Goal: Transaction & Acquisition: Download file/media

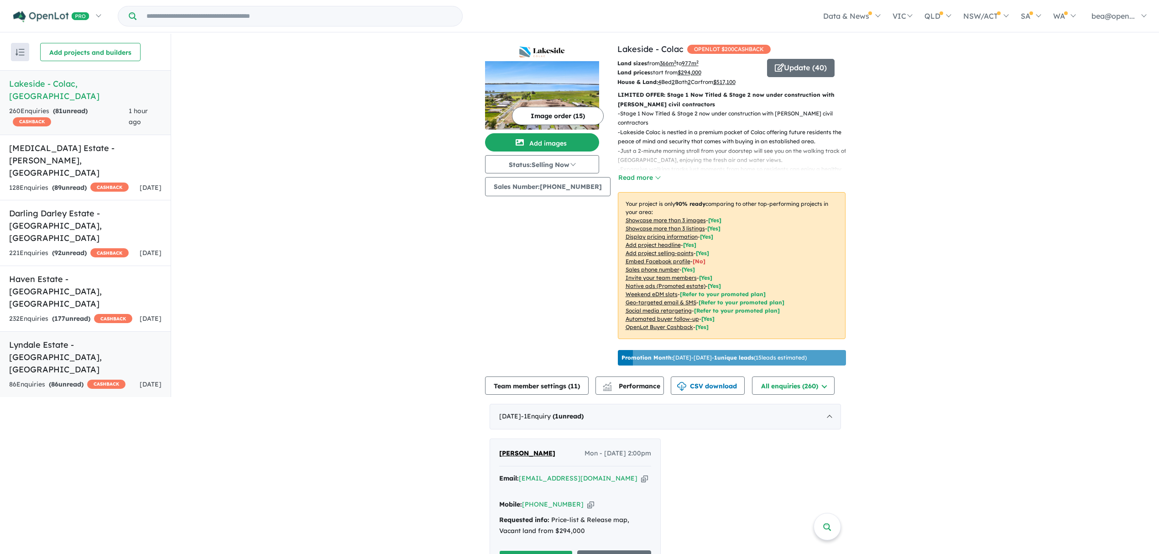
click at [79, 379] on div "86 Enquir ies ( 86 unread) CASHBACK" at bounding box center [67, 384] width 116 height 11
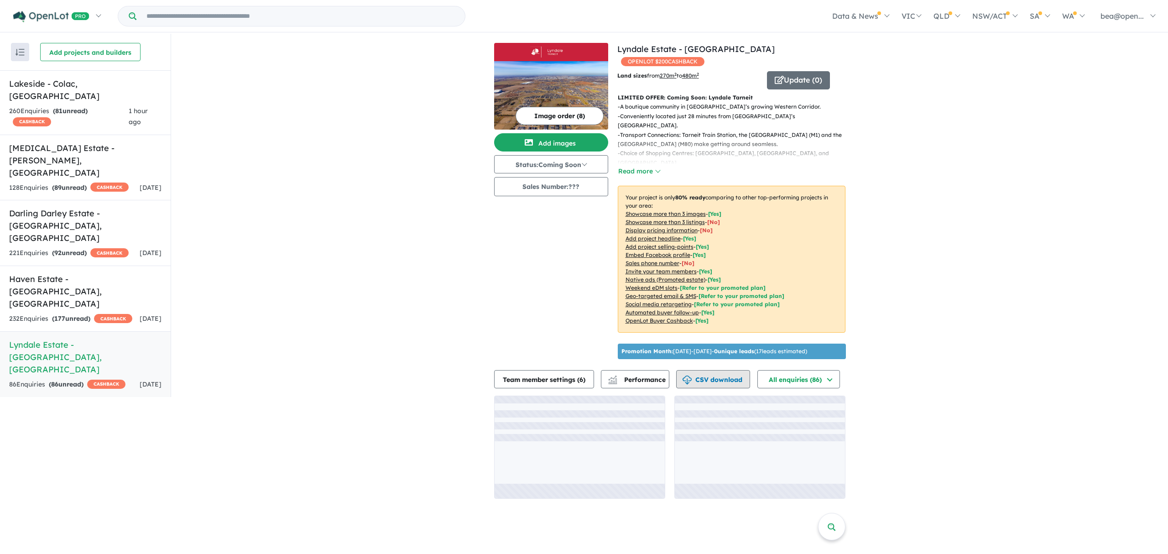
click at [700, 378] on button "CSV download" at bounding box center [713, 379] width 74 height 18
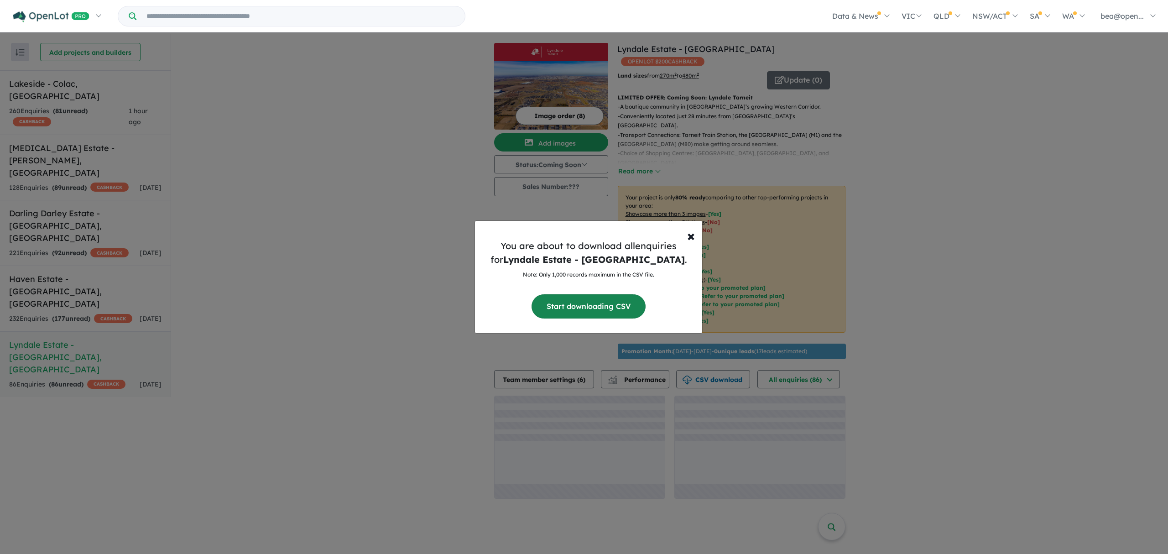
click at [585, 311] on button "Start downloading CSV" at bounding box center [589, 306] width 114 height 24
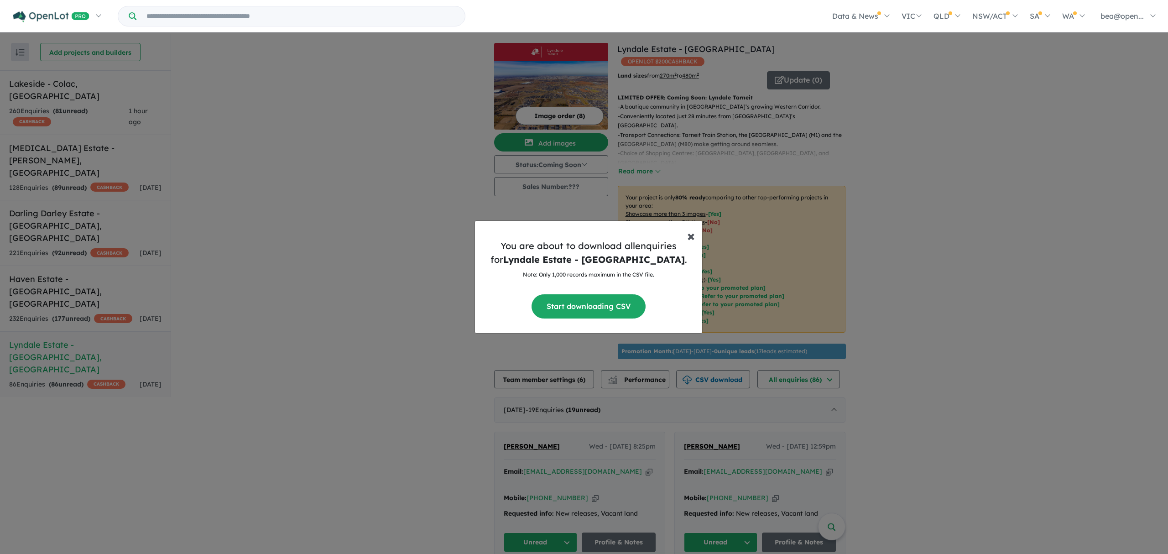
click at [692, 239] on span "×" at bounding box center [691, 235] width 8 height 18
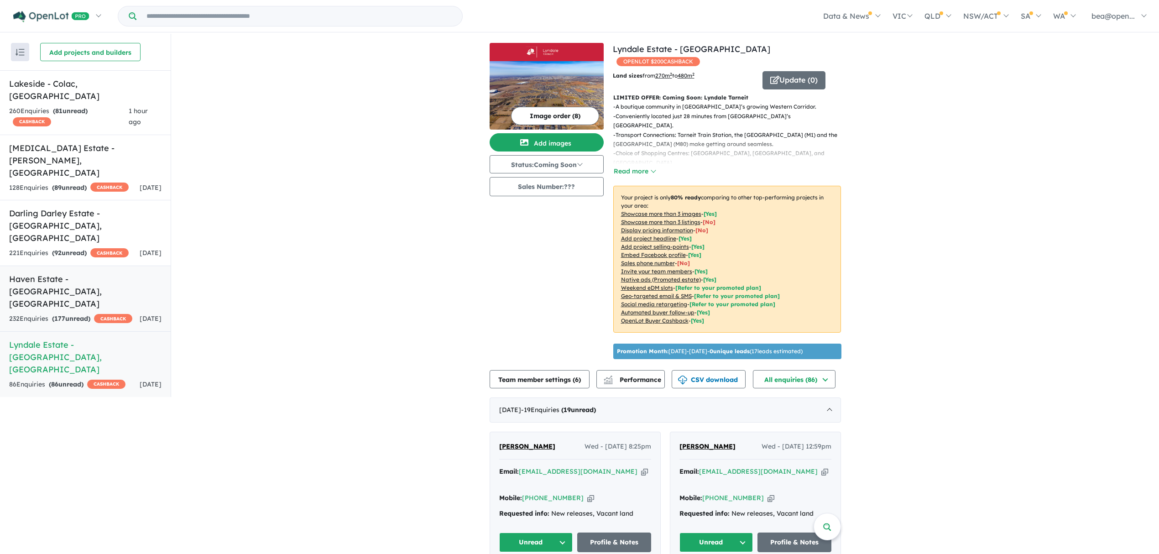
click at [64, 314] on span "177" at bounding box center [59, 318] width 11 height 8
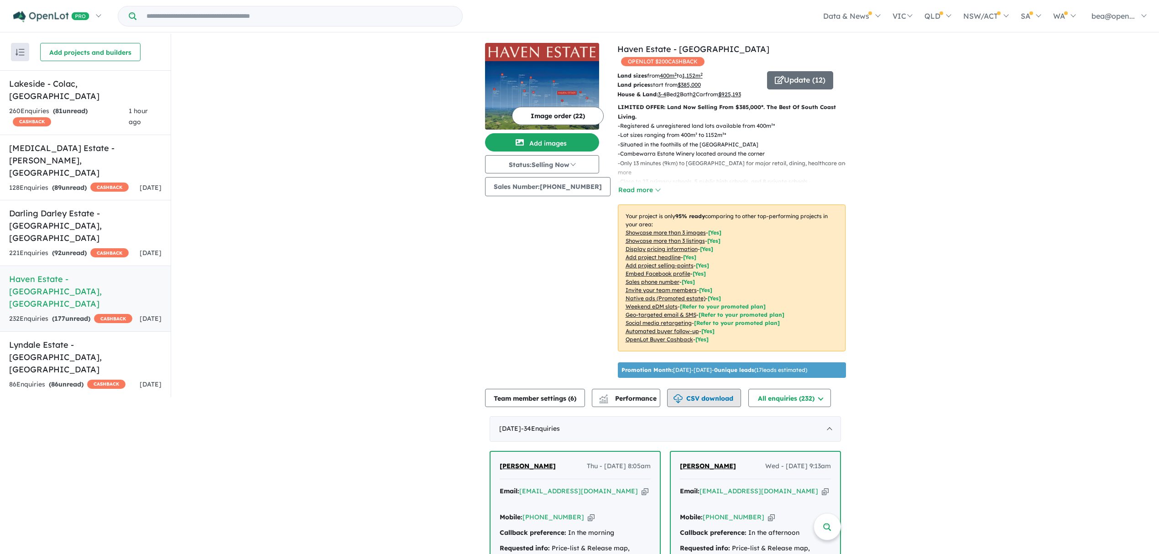
click at [700, 395] on button "CSV download" at bounding box center [704, 398] width 74 height 18
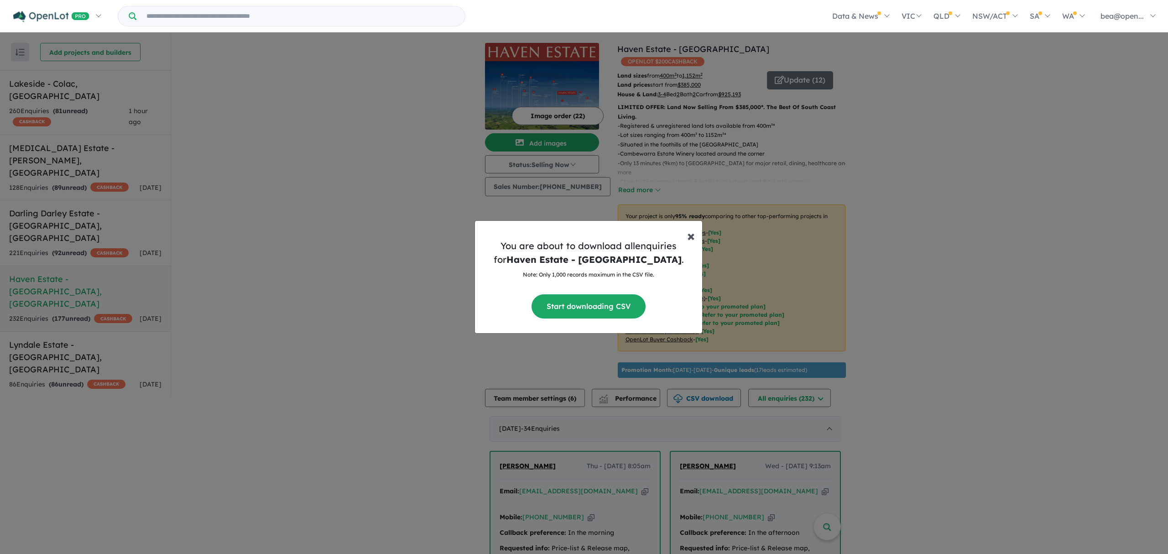
click at [694, 240] on span "×" at bounding box center [691, 235] width 8 height 18
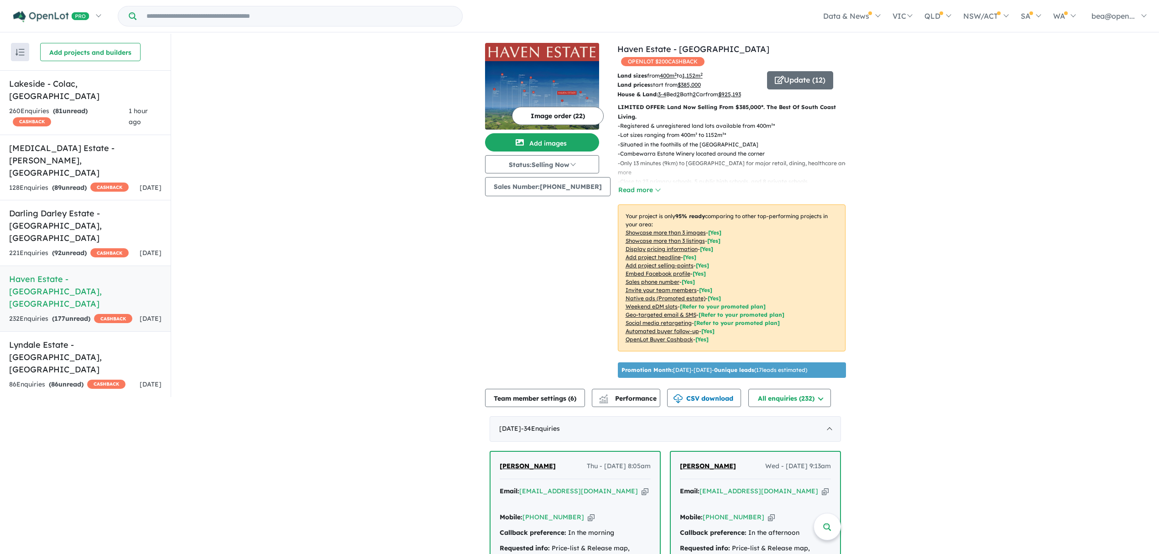
click at [539, 53] on img at bounding box center [542, 52] width 107 height 11
click at [65, 266] on link "Haven Estate - [GEOGRAPHIC_DATA] , [GEOGRAPHIC_DATA] 232 Enquir ies ( 177 unrea…" at bounding box center [85, 299] width 171 height 66
click at [714, 391] on button "CSV download" at bounding box center [704, 398] width 74 height 18
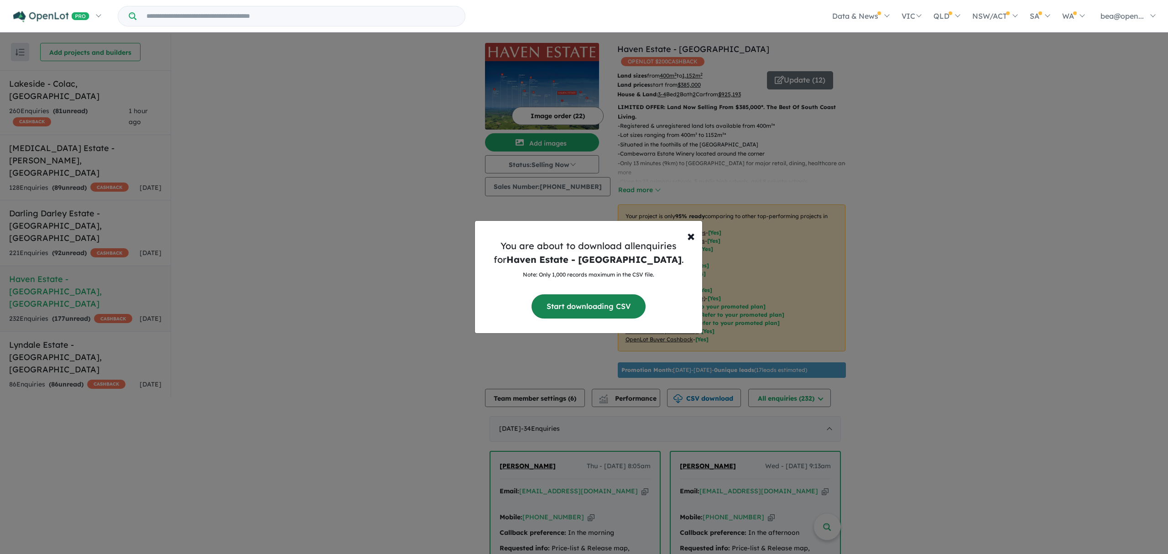
click at [581, 301] on button "Start downloading CSV" at bounding box center [589, 306] width 114 height 24
click at [692, 238] on span "×" at bounding box center [691, 235] width 8 height 18
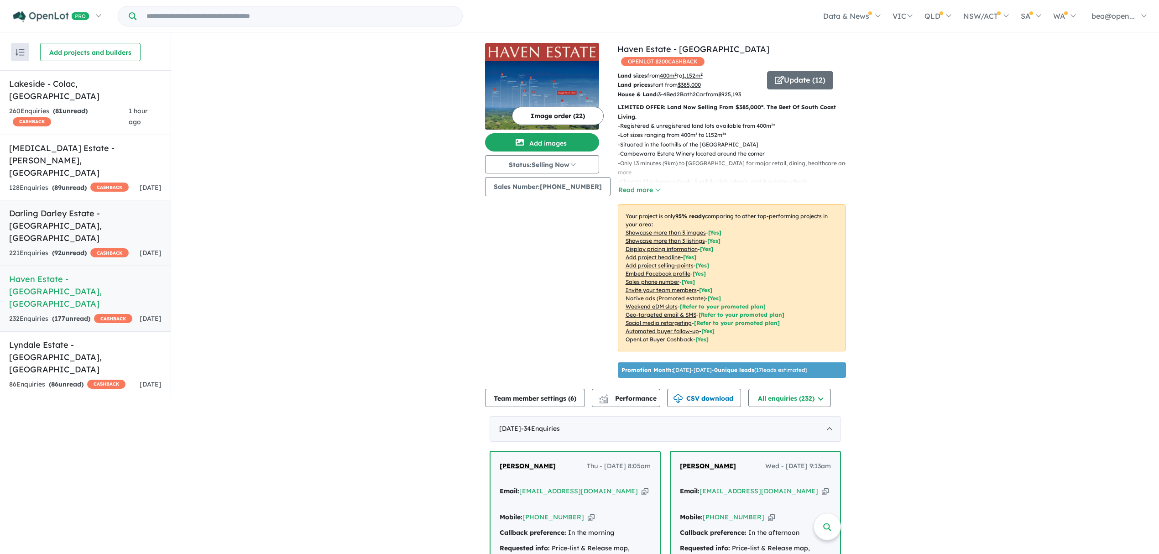
click at [101, 248] on div "221 Enquir ies ( 92 unread) CASHBACK" at bounding box center [69, 253] width 120 height 11
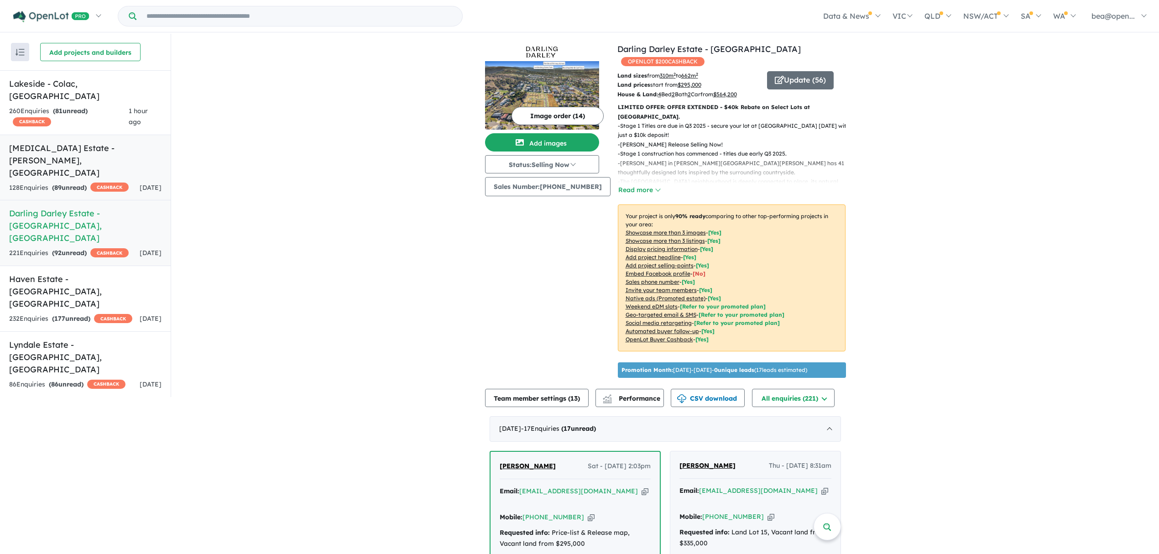
click at [72, 183] on strong "( 89 unread)" at bounding box center [69, 187] width 35 height 8
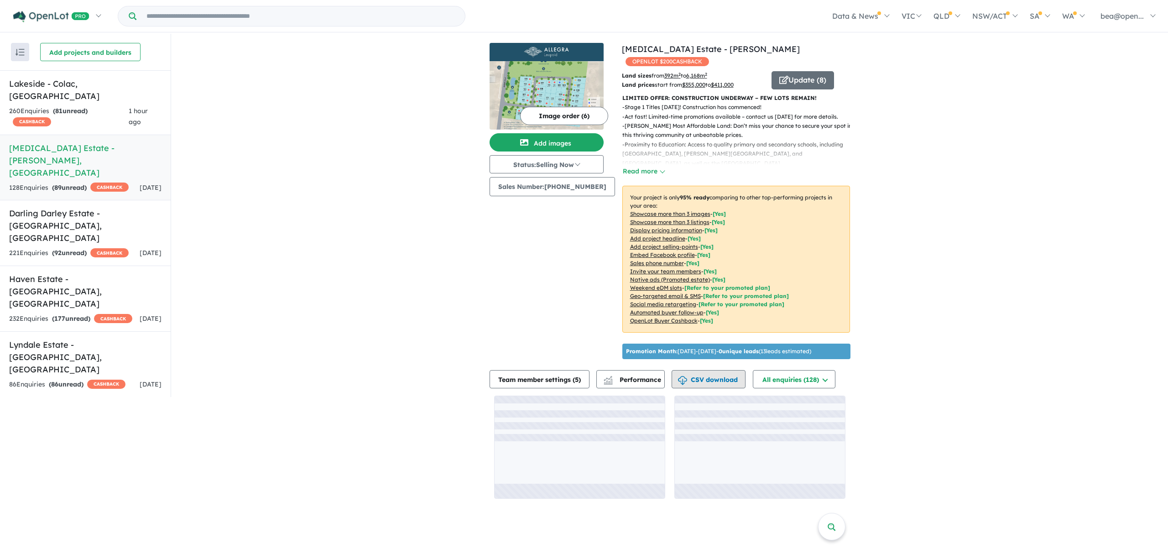
click at [696, 373] on button "CSV download" at bounding box center [709, 379] width 74 height 18
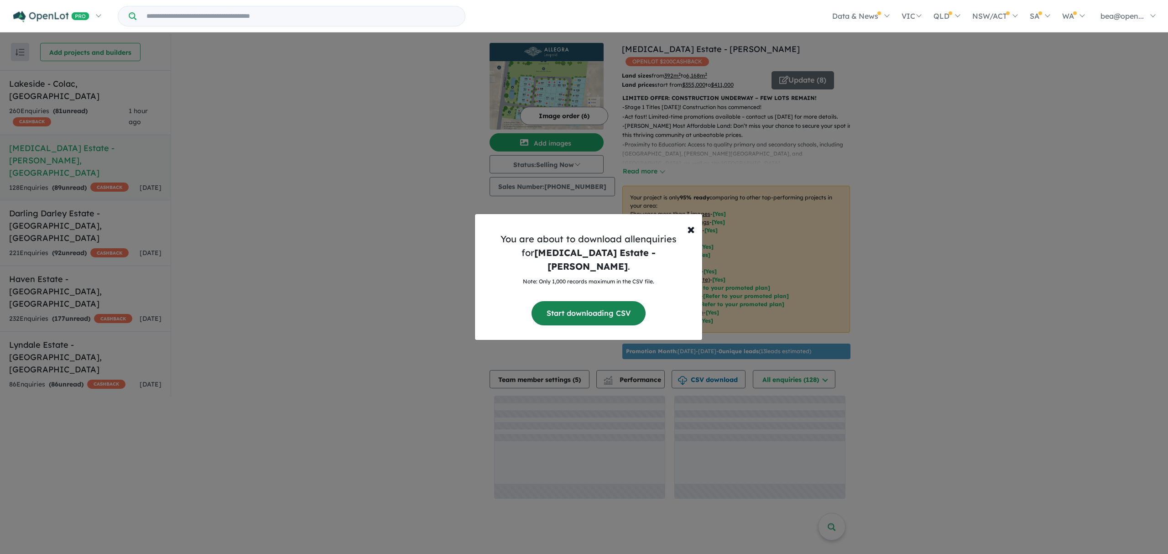
click at [572, 301] on button "Start downloading CSV" at bounding box center [589, 313] width 114 height 24
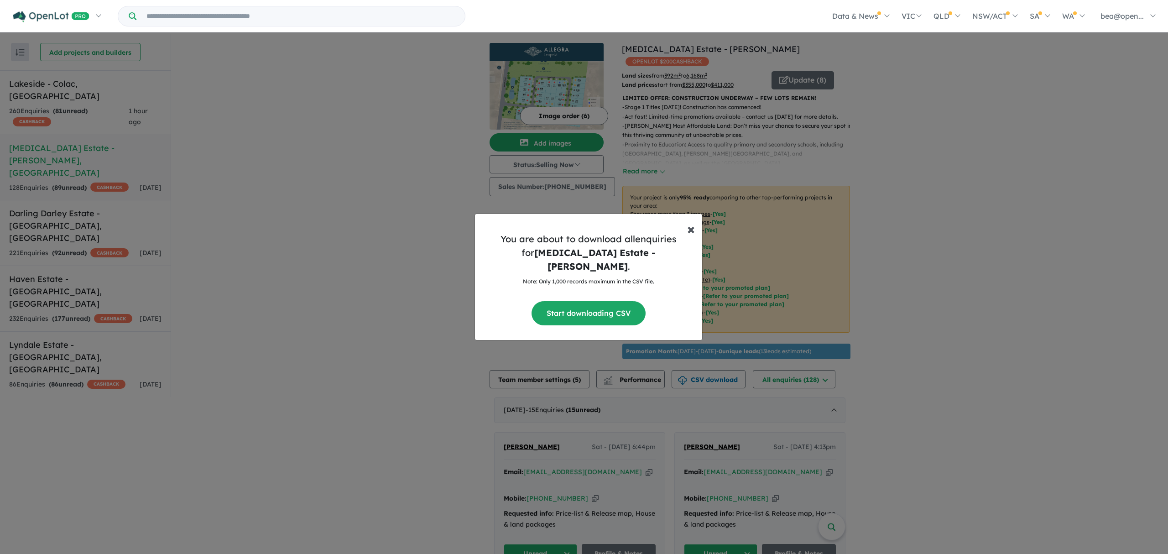
click at [690, 234] on span "×" at bounding box center [691, 229] width 8 height 18
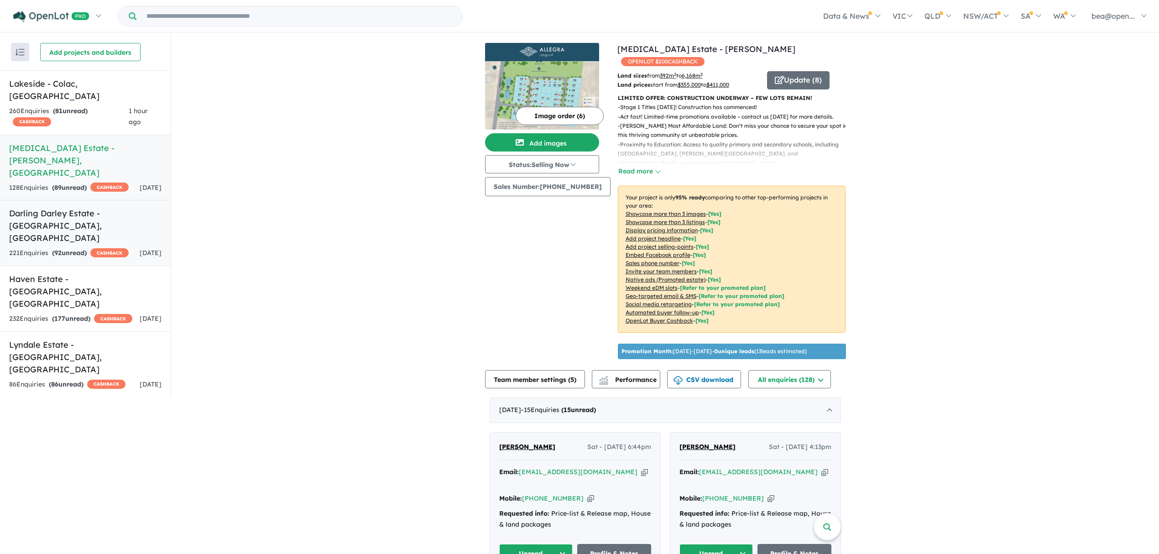
click at [79, 200] on link "Darling Darley Estate - [GEOGRAPHIC_DATA][PERSON_NAME][GEOGRAPHIC_DATA] 221 Enq…" at bounding box center [85, 233] width 171 height 66
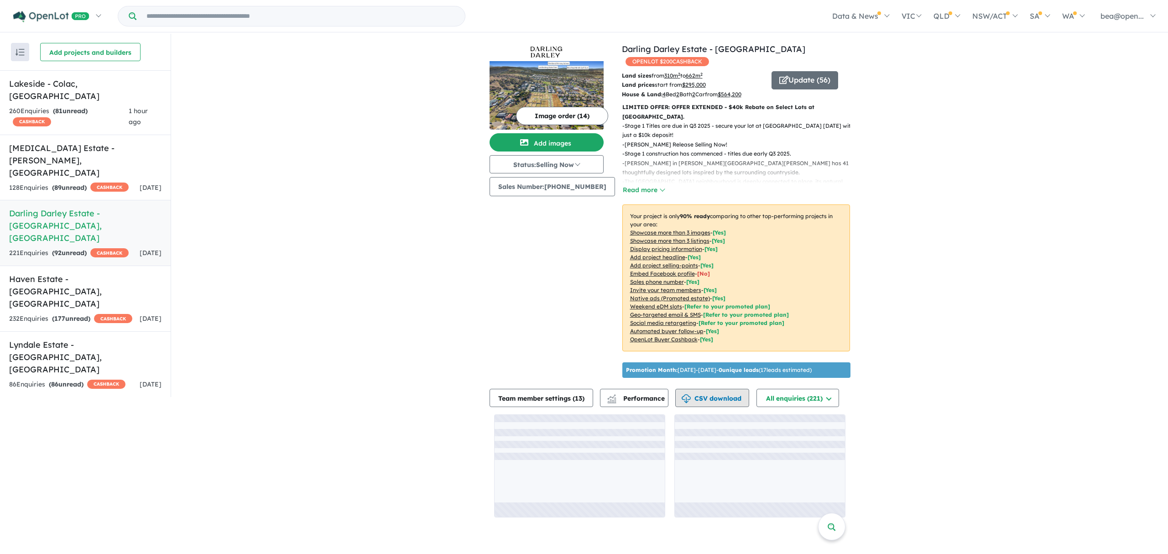
click at [722, 398] on button "CSV download" at bounding box center [712, 398] width 74 height 18
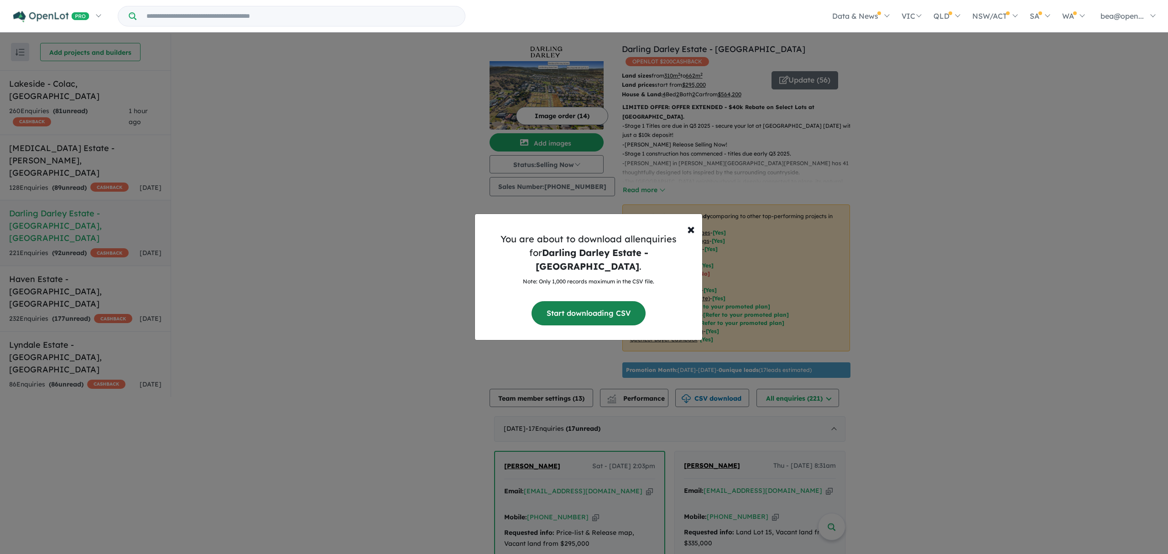
click at [599, 302] on button "Start downloading CSV" at bounding box center [589, 313] width 114 height 24
click at [687, 235] on span "×" at bounding box center [691, 229] width 8 height 18
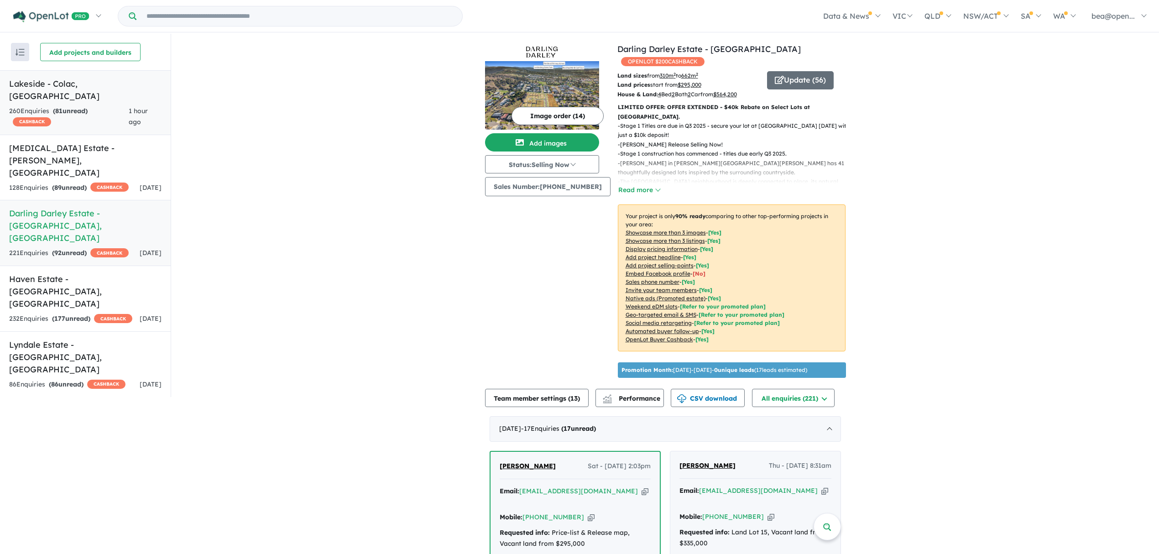
click at [79, 110] on div "260 Enquir ies ( 81 unread) CASHBACK" at bounding box center [69, 117] width 120 height 22
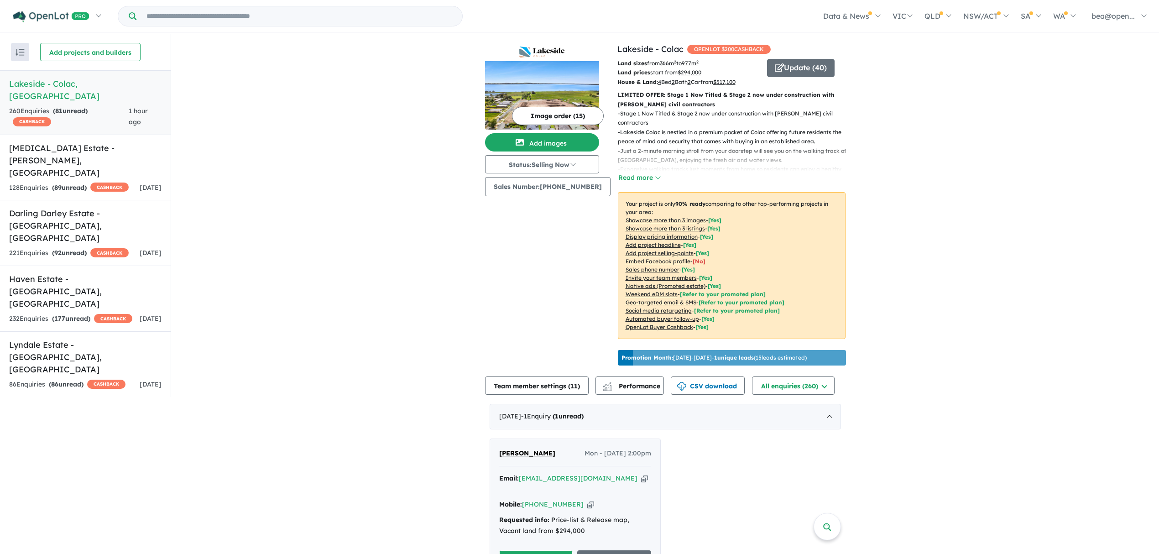
drag, startPoint x: 245, startPoint y: 241, endPoint x: 257, endPoint y: 243, distance: 12.9
click at [738, 391] on button "CSV download" at bounding box center [708, 386] width 74 height 18
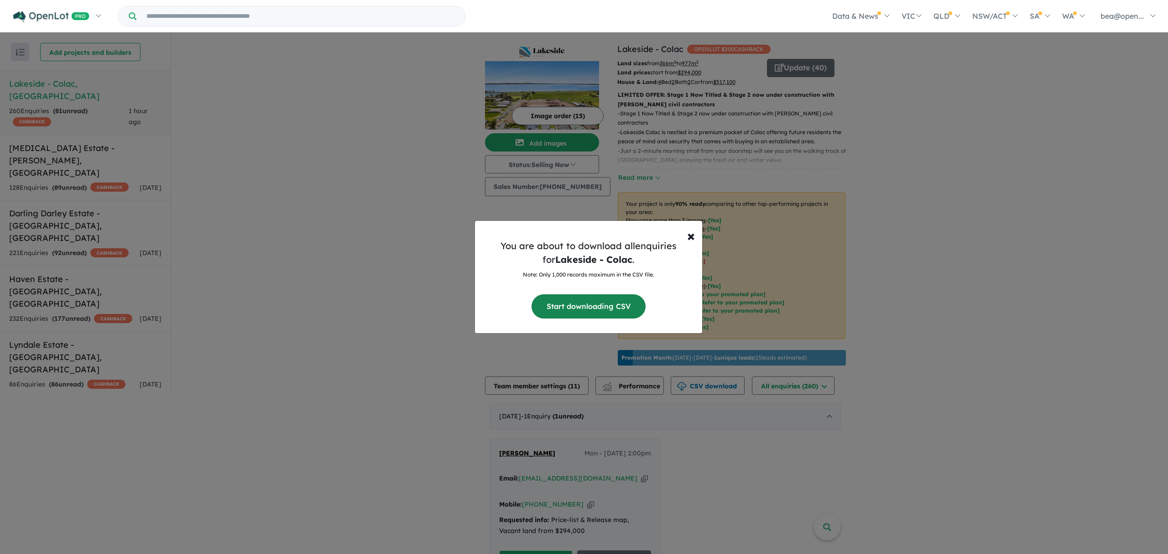
click at [571, 296] on button "Start downloading CSV" at bounding box center [589, 306] width 114 height 24
